Goal: Find specific page/section: Find specific page/section

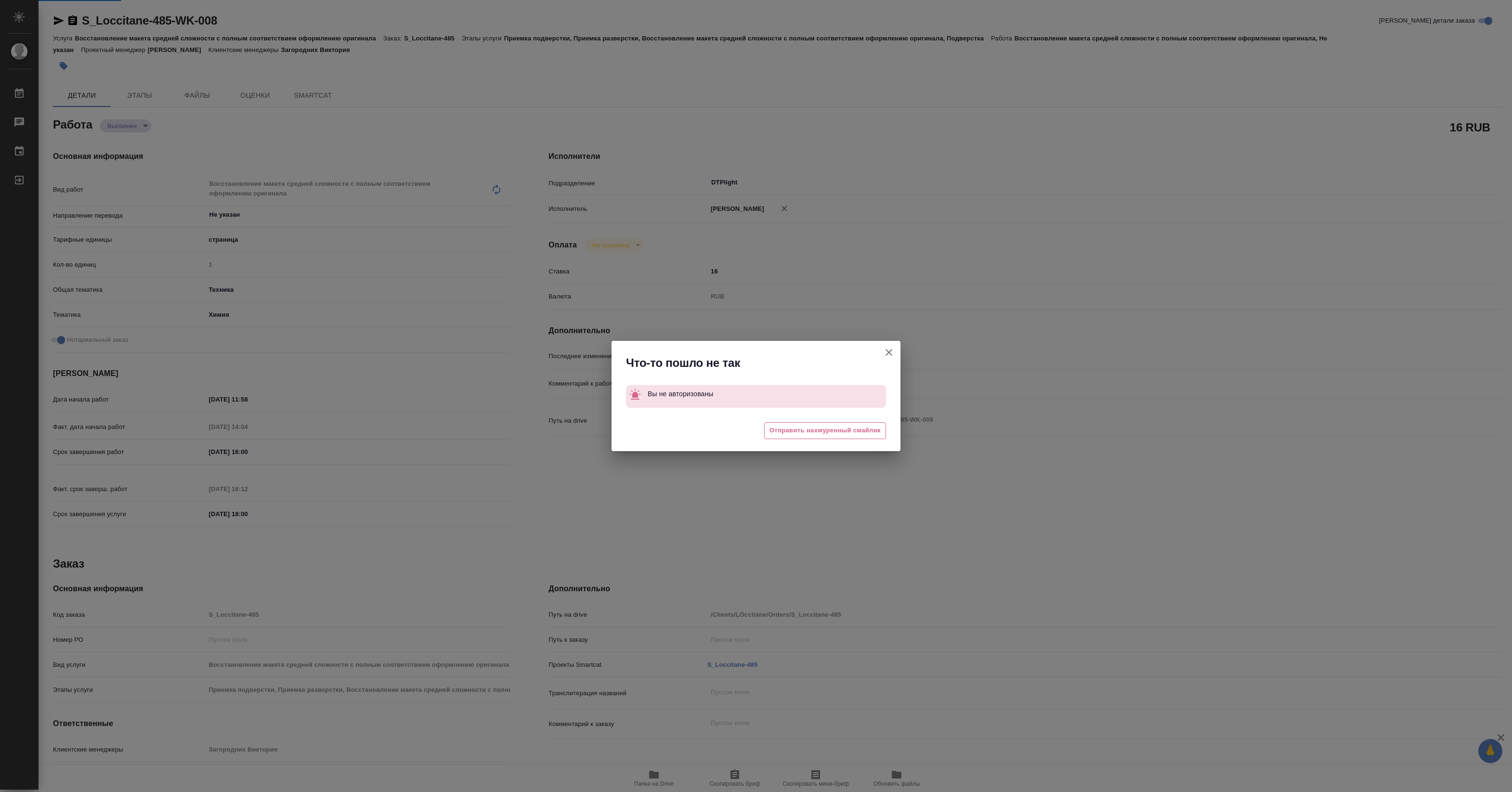
type textarea "x"
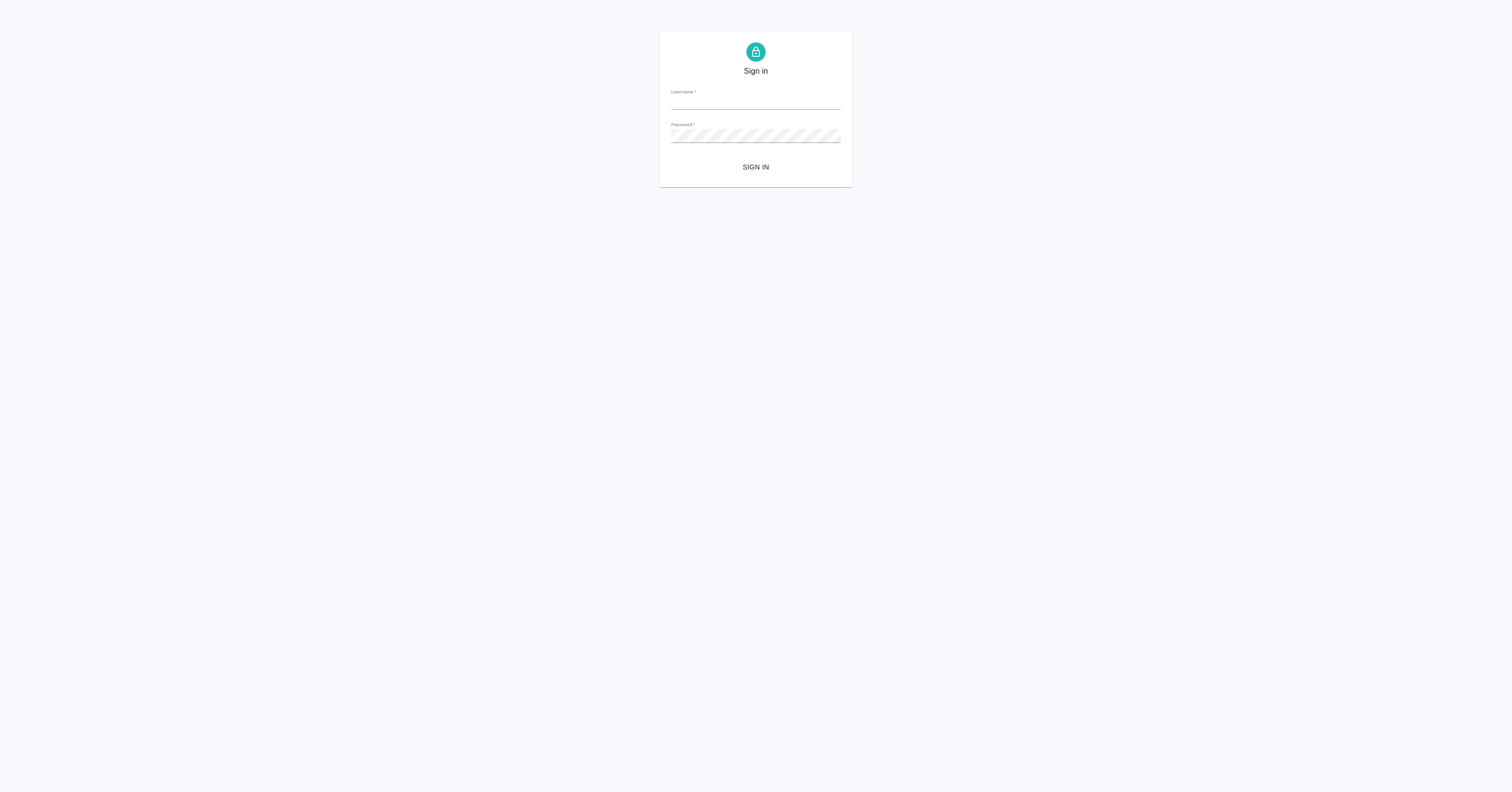
type input "a.pankina@awatera.com"
click at [776, 167] on span "Sign in" at bounding box center [756, 167] width 154 height 12
type input "a.pankina@awatera.com"
click at [743, 165] on span "Sign in" at bounding box center [756, 167] width 154 height 12
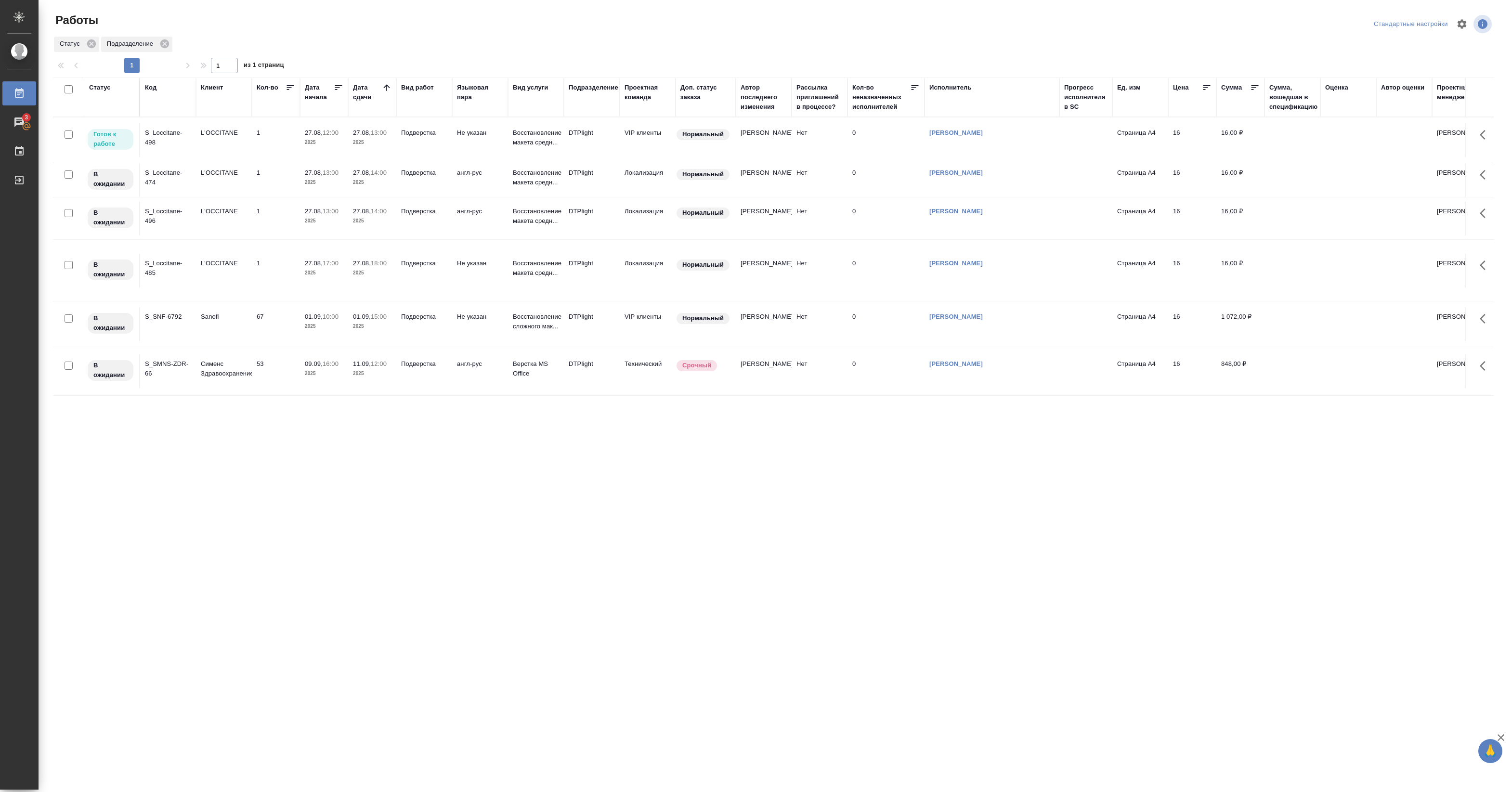
click at [316, 141] on p "2025" at bounding box center [324, 143] width 39 height 9
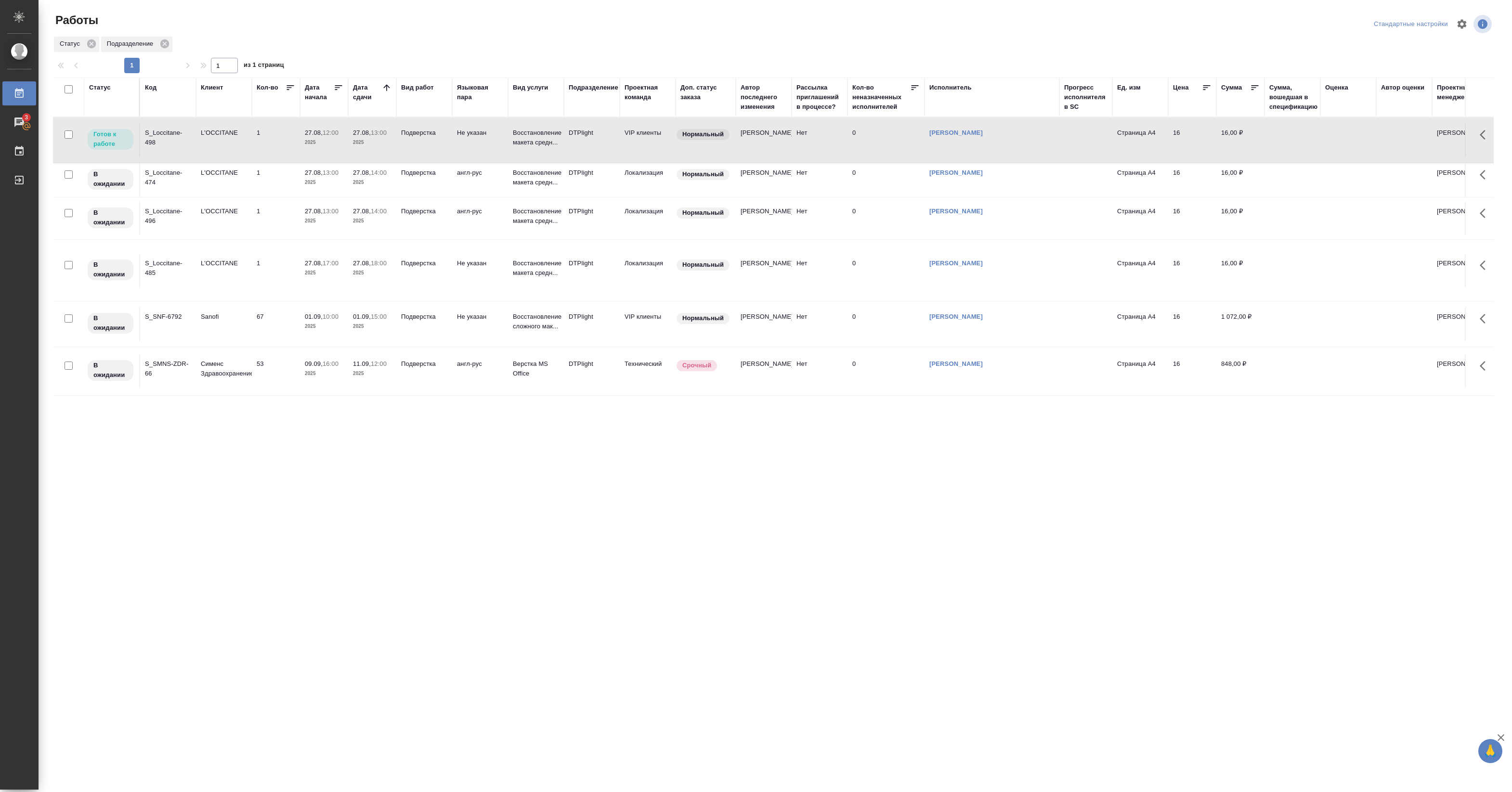
click at [316, 141] on p "2025" at bounding box center [324, 143] width 39 height 9
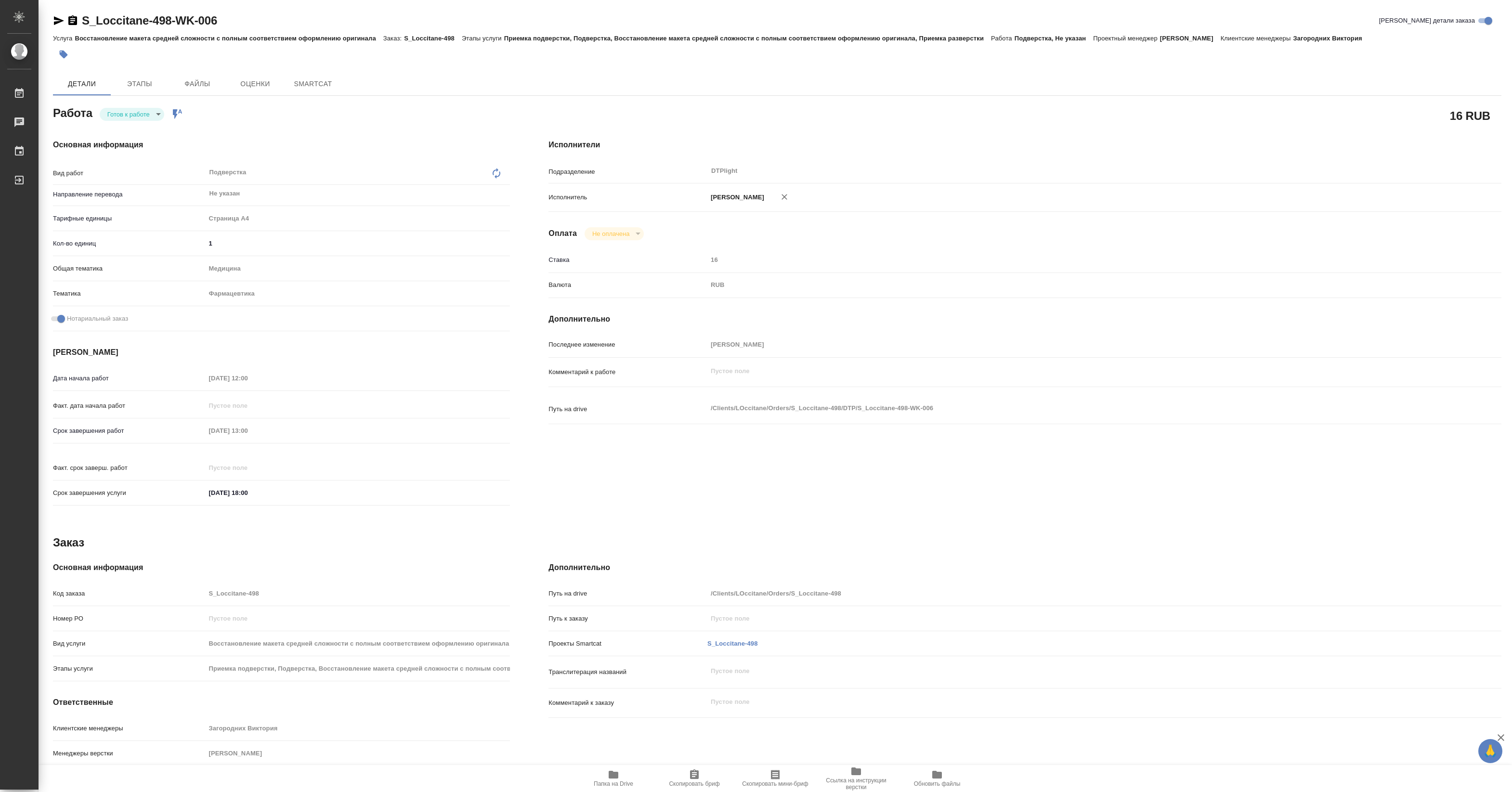
type textarea "x"
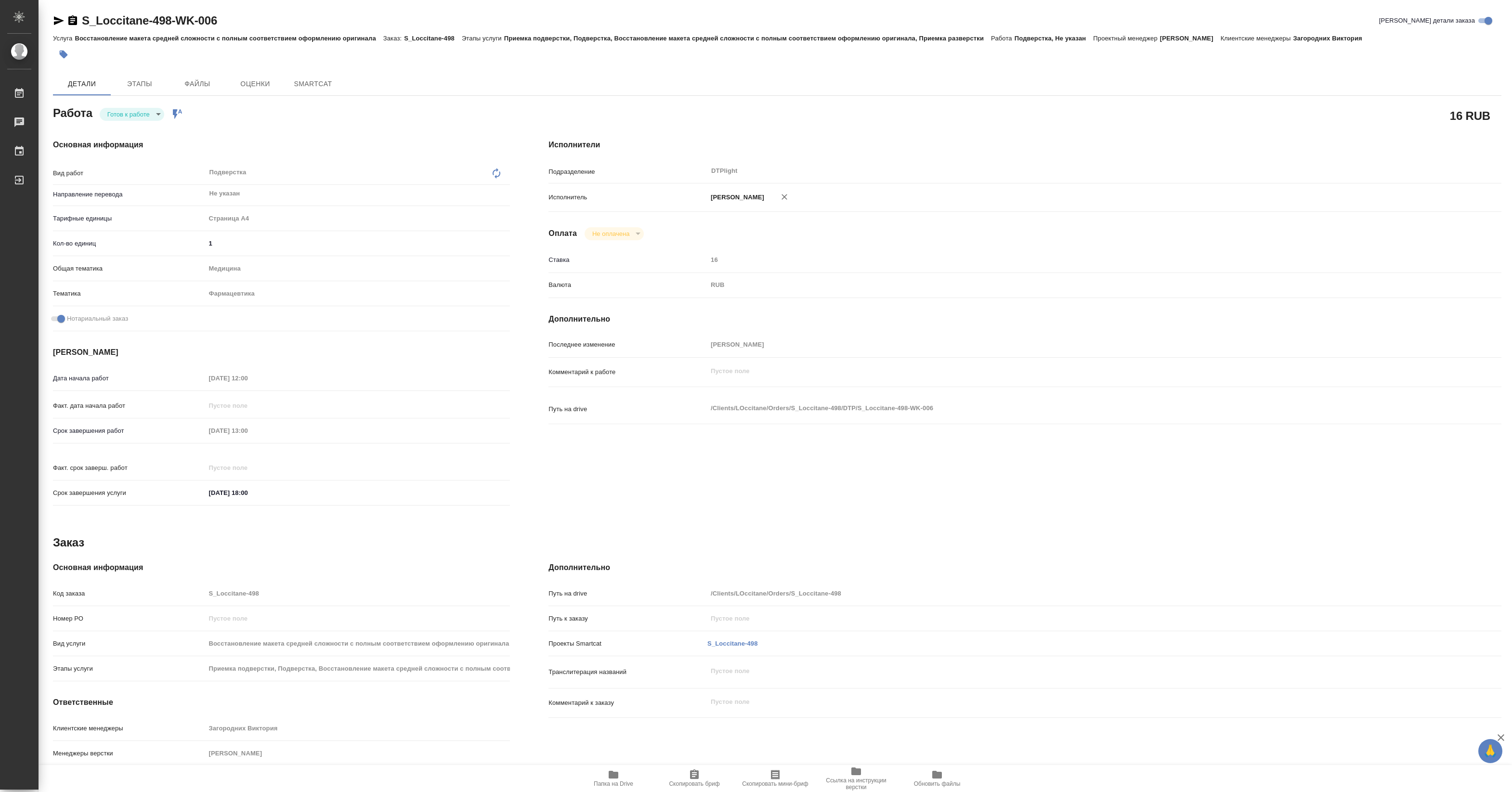
type textarea "x"
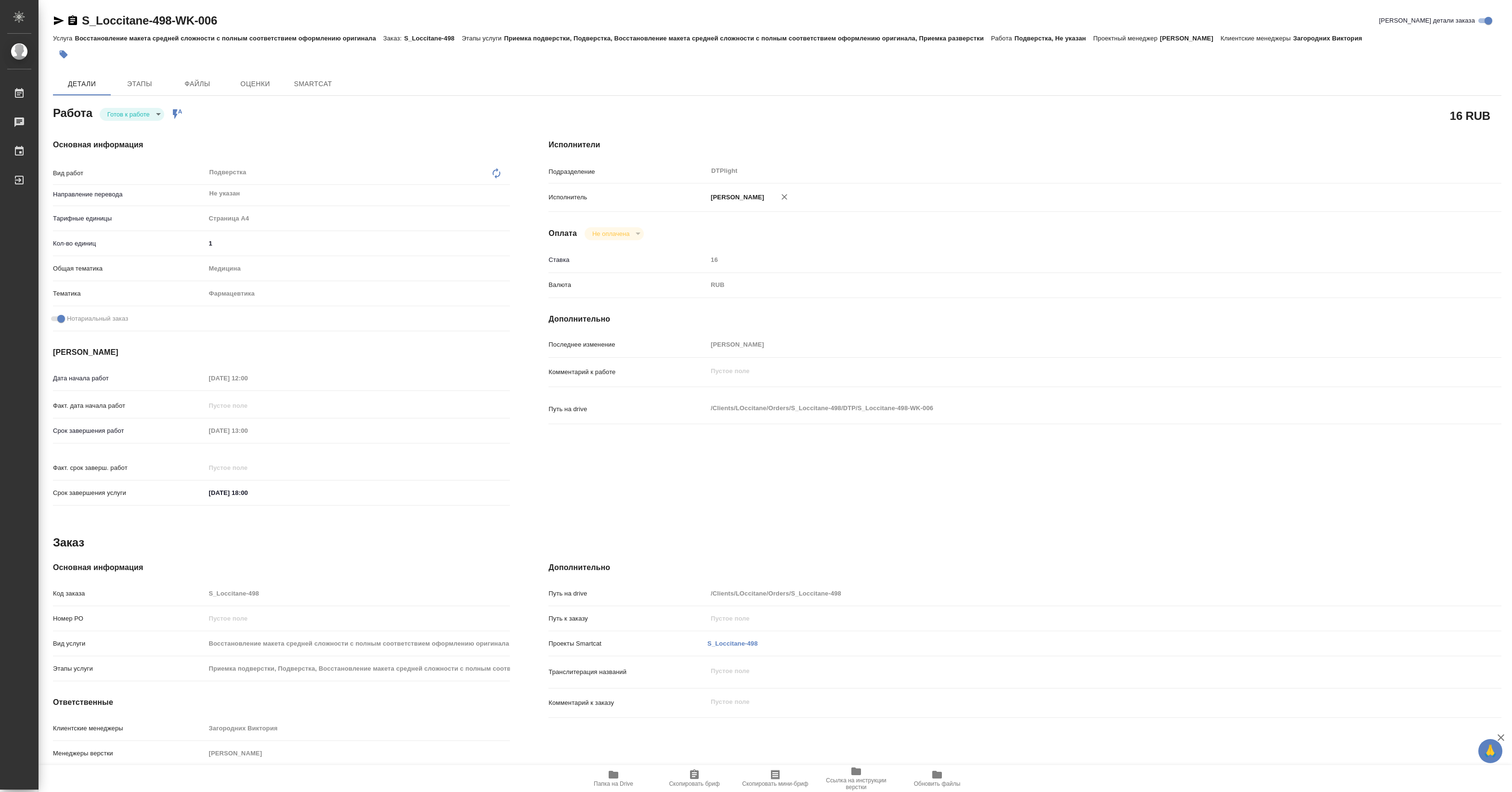
type textarea "x"
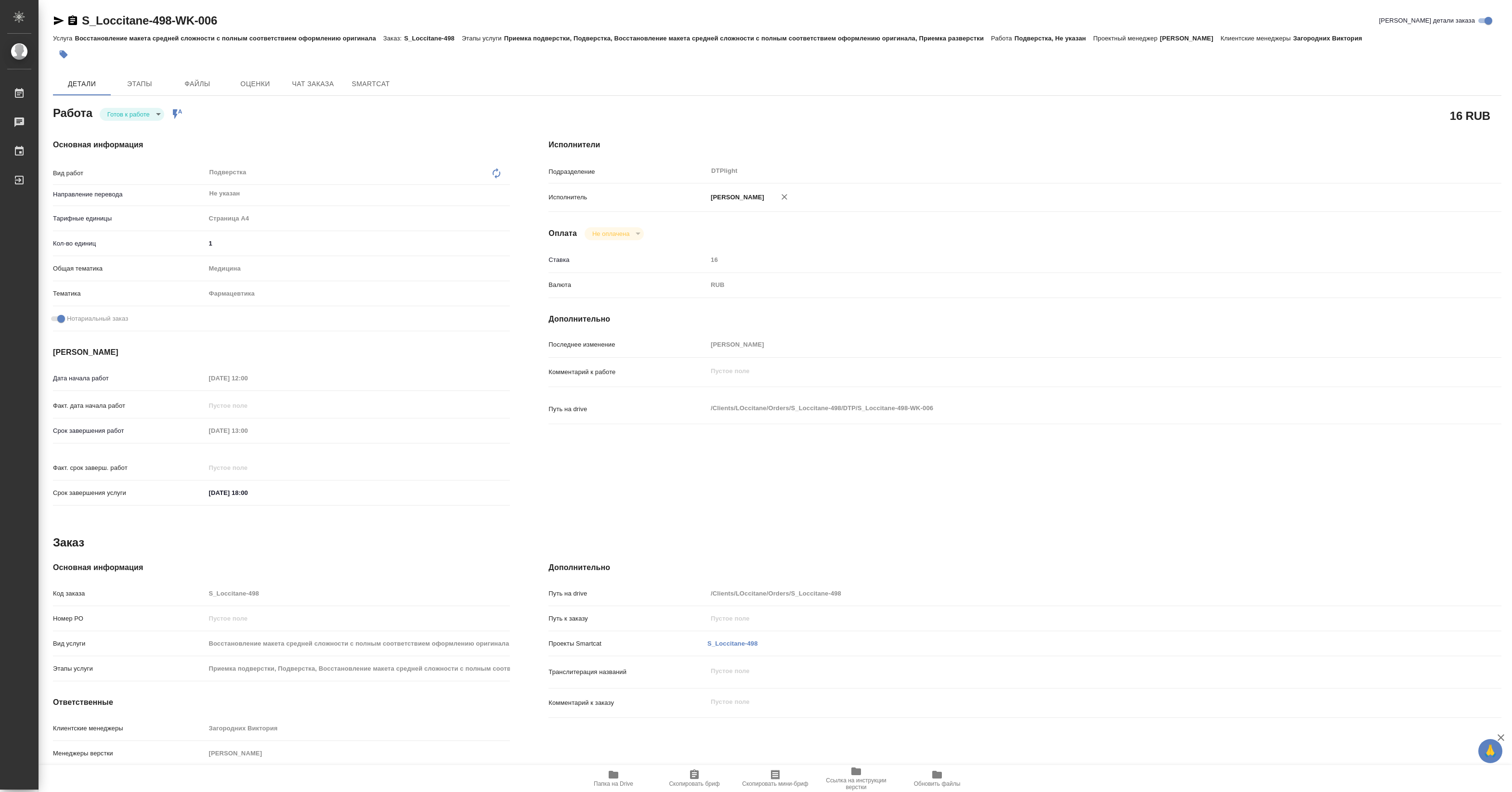
type textarea "x"
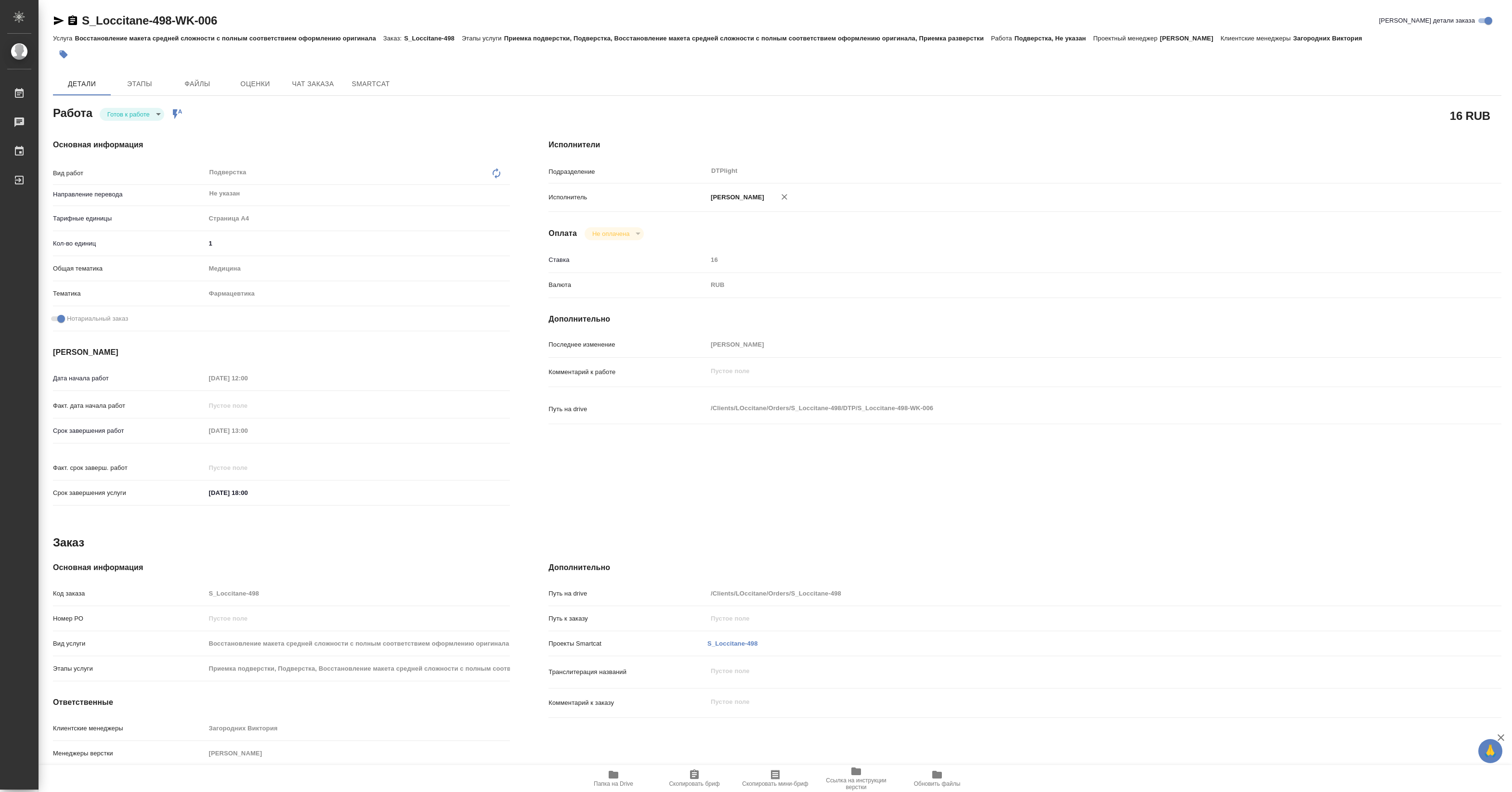
type textarea "x"
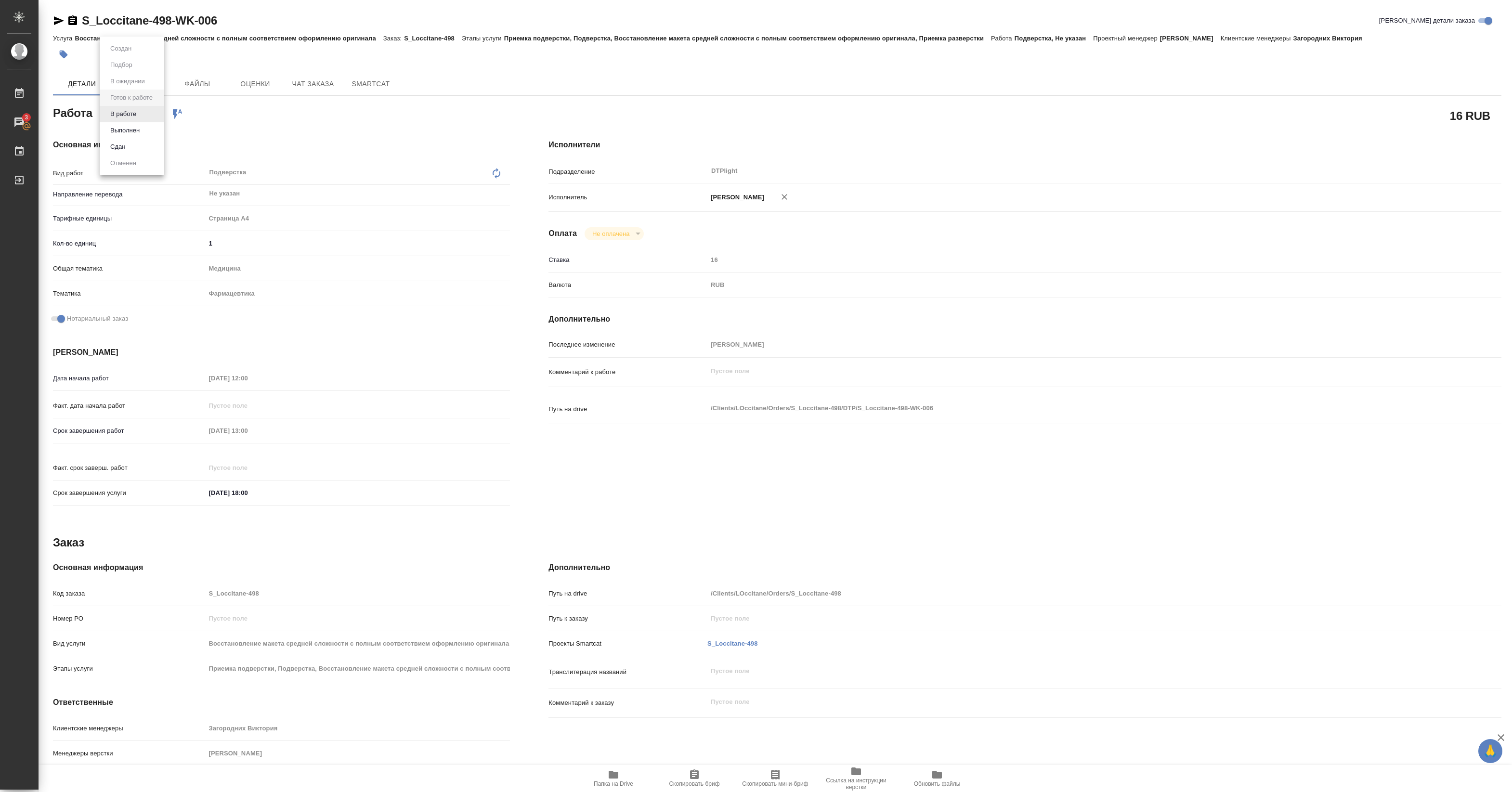
click at [150, 114] on body "🙏 .cls-1 fill:#fff; AWATERA Pankina Anna Работы 3 Чаты График Выйти S_Loccitane…" at bounding box center [756, 396] width 1512 height 792
click at [148, 114] on li "В работе" at bounding box center [132, 114] width 65 height 16
type textarea "x"
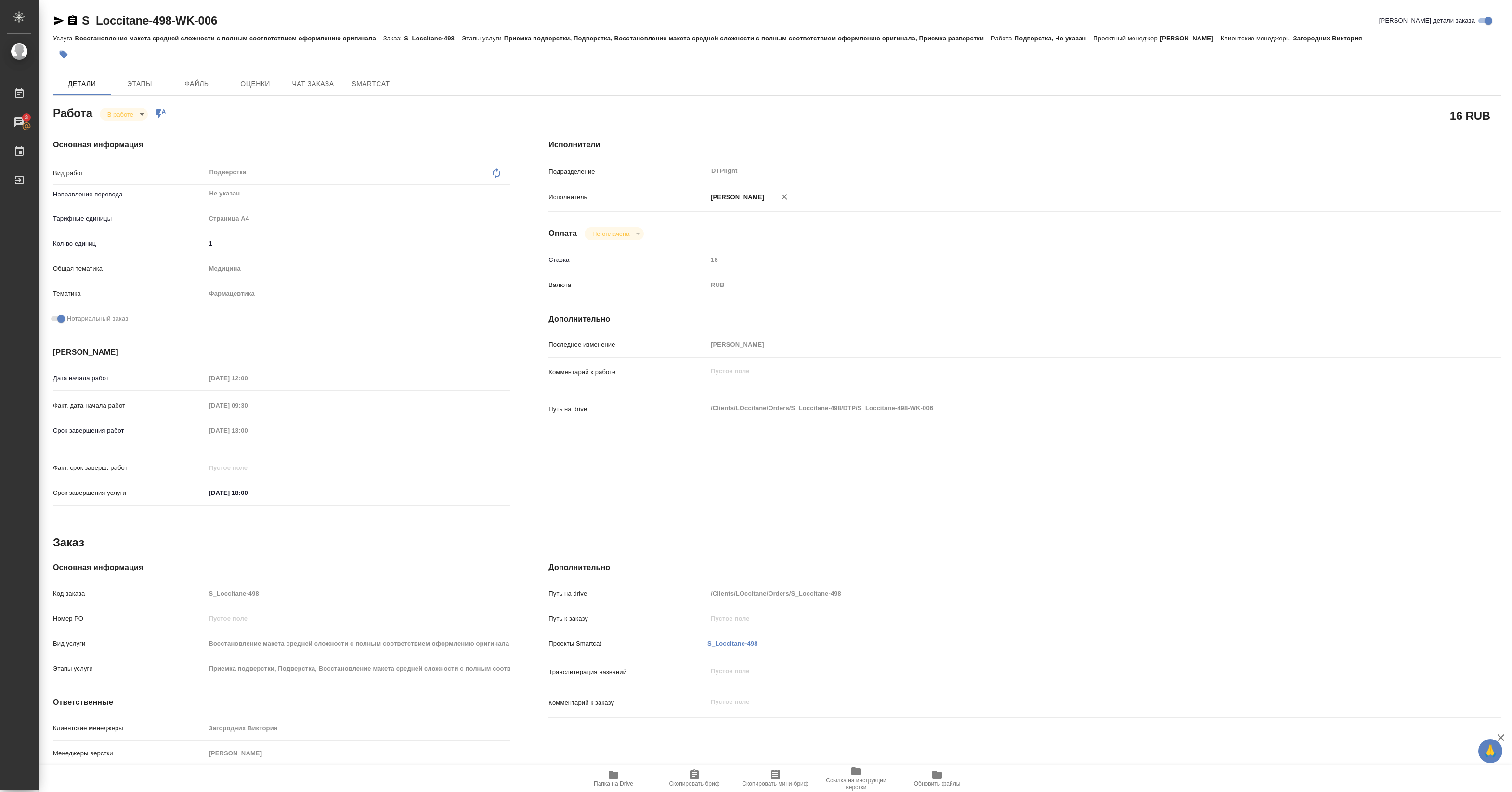
type textarea "x"
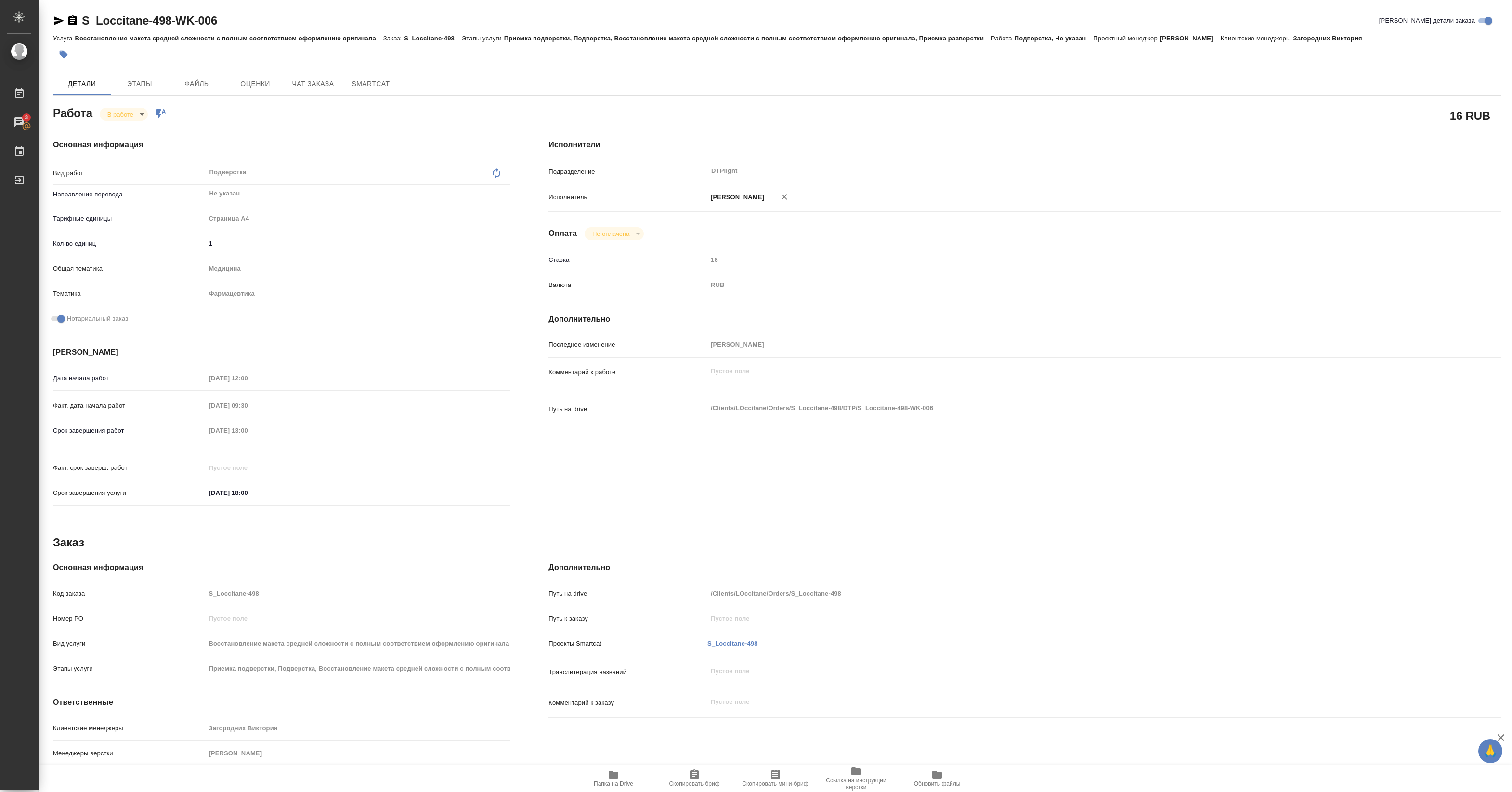
type textarea "x"
